Goal: Task Accomplishment & Management: Manage account settings

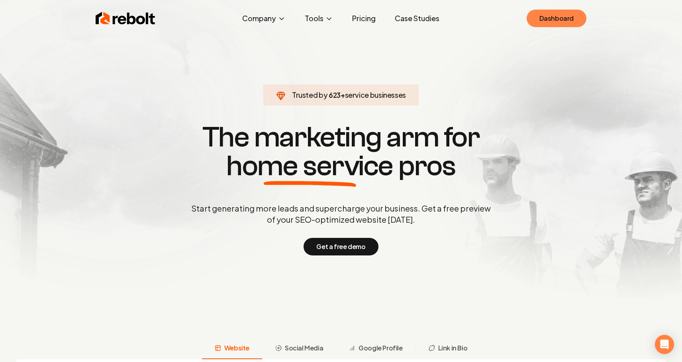
click at [556, 10] on link "Dashboard" at bounding box center [557, 19] width 60 height 18
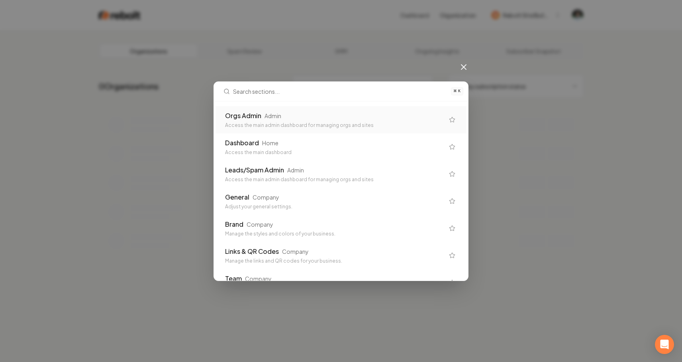
click at [381, 59] on div "⌘ K Orgs Admin Admin Access the main admin dashboard for managing orgs and site…" at bounding box center [341, 181] width 682 height 362
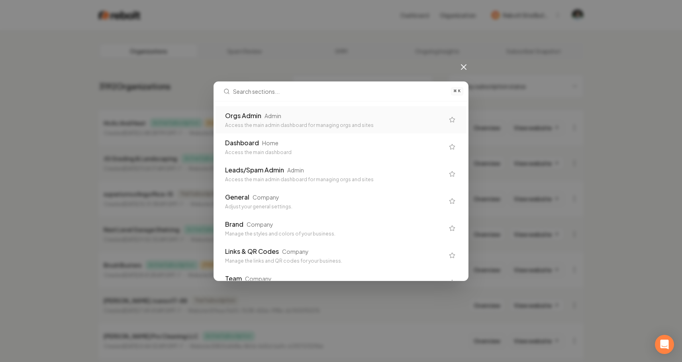
click at [460, 66] on icon at bounding box center [464, 67] width 10 height 10
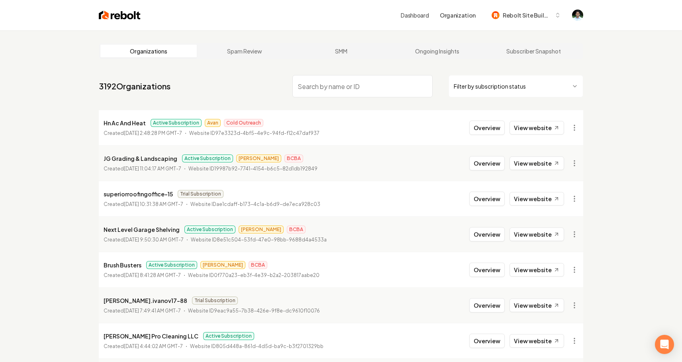
click at [373, 81] on input "search" at bounding box center [363, 86] width 140 height 22
paste input "Green Valley Wildlife Solutions"
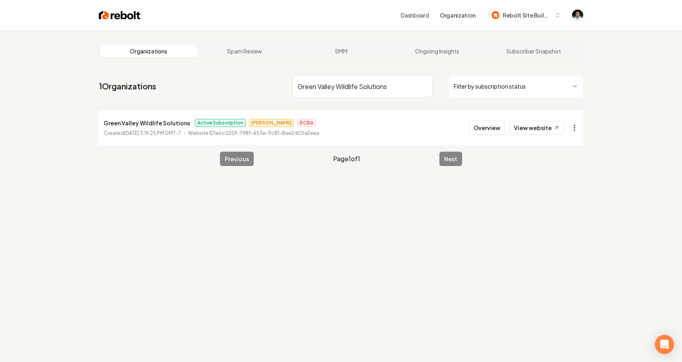
type input "Green Valley Wildlife Solutions"
click at [576, 131] on html "Dashboard Organization Rebolt Site Builder Organizations Spam Review SMM Ongoin…" at bounding box center [341, 181] width 682 height 362
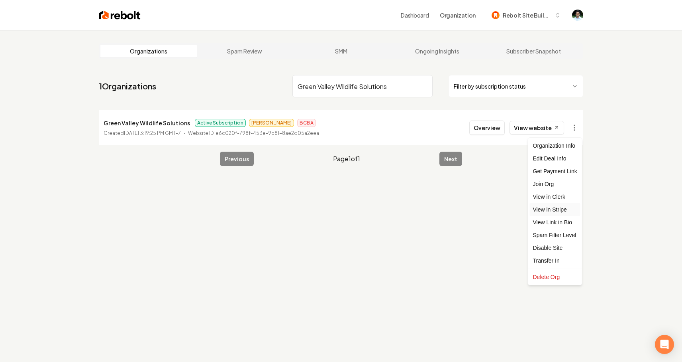
click at [559, 212] on link "View in Stripe" at bounding box center [555, 209] width 51 height 13
